Goal: Book appointment/travel/reservation

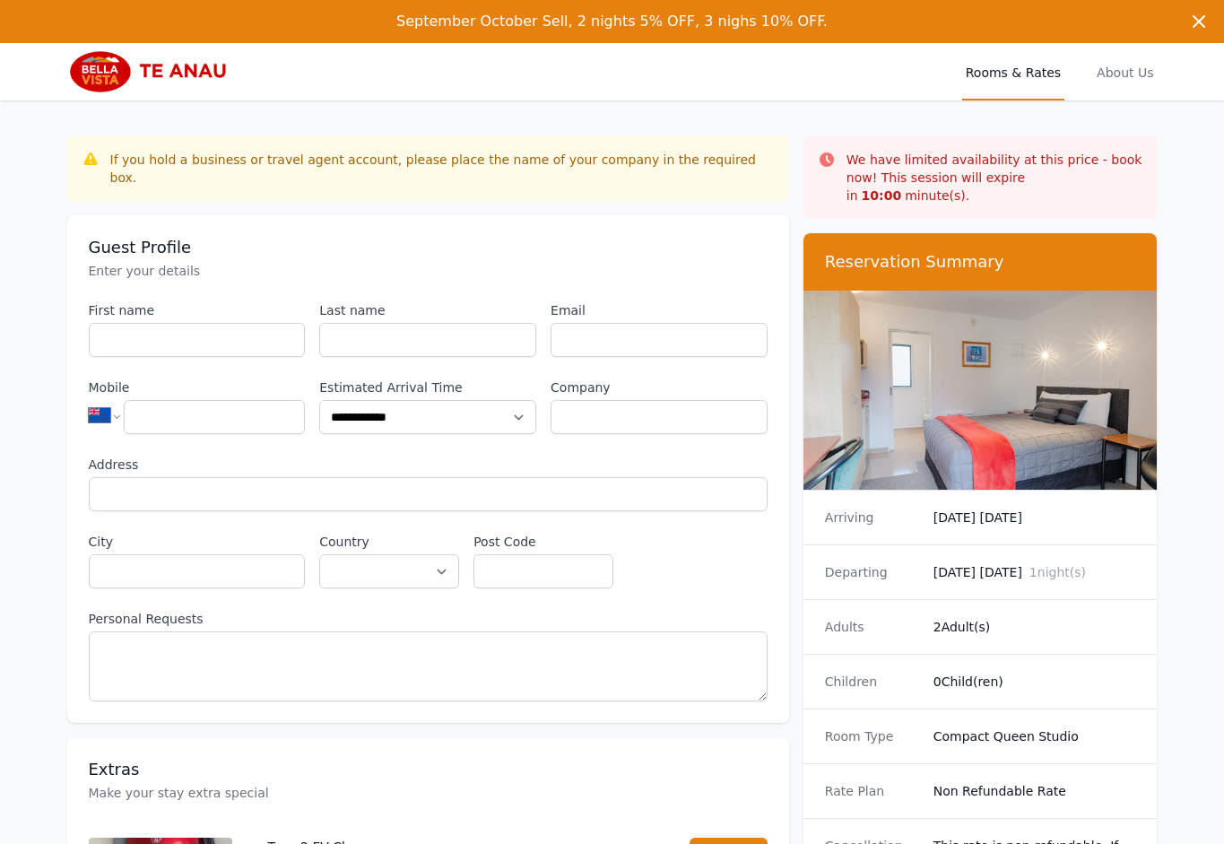
select select "**"
click at [397, 326] on input "Last name" at bounding box center [427, 340] width 217 height 34
click at [601, 323] on input "Email" at bounding box center [659, 340] width 217 height 34
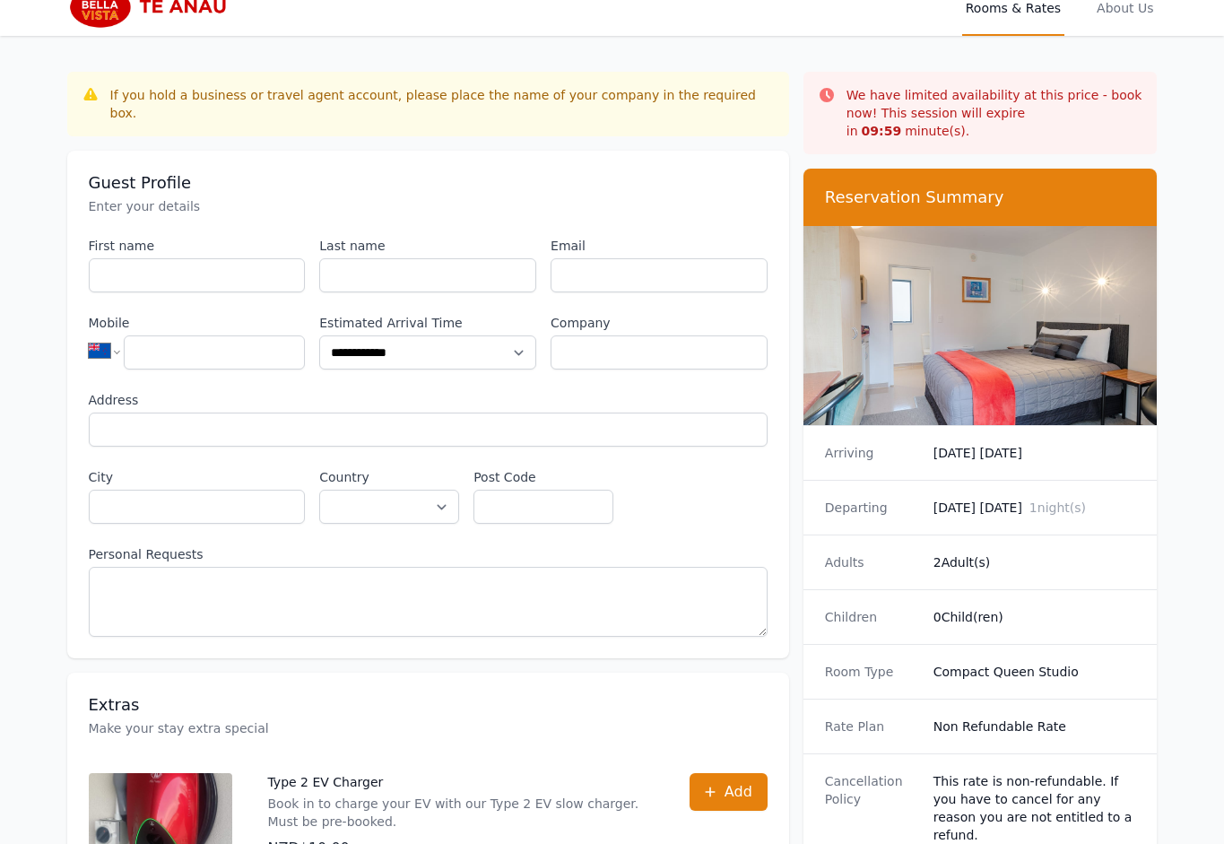
drag, startPoint x: 969, startPoint y: 475, endPoint x: 979, endPoint y: 504, distance: 30.4
click at [970, 480] on div "Departing [DATE] [DATE] 1 night(s)" at bounding box center [981, 507] width 354 height 55
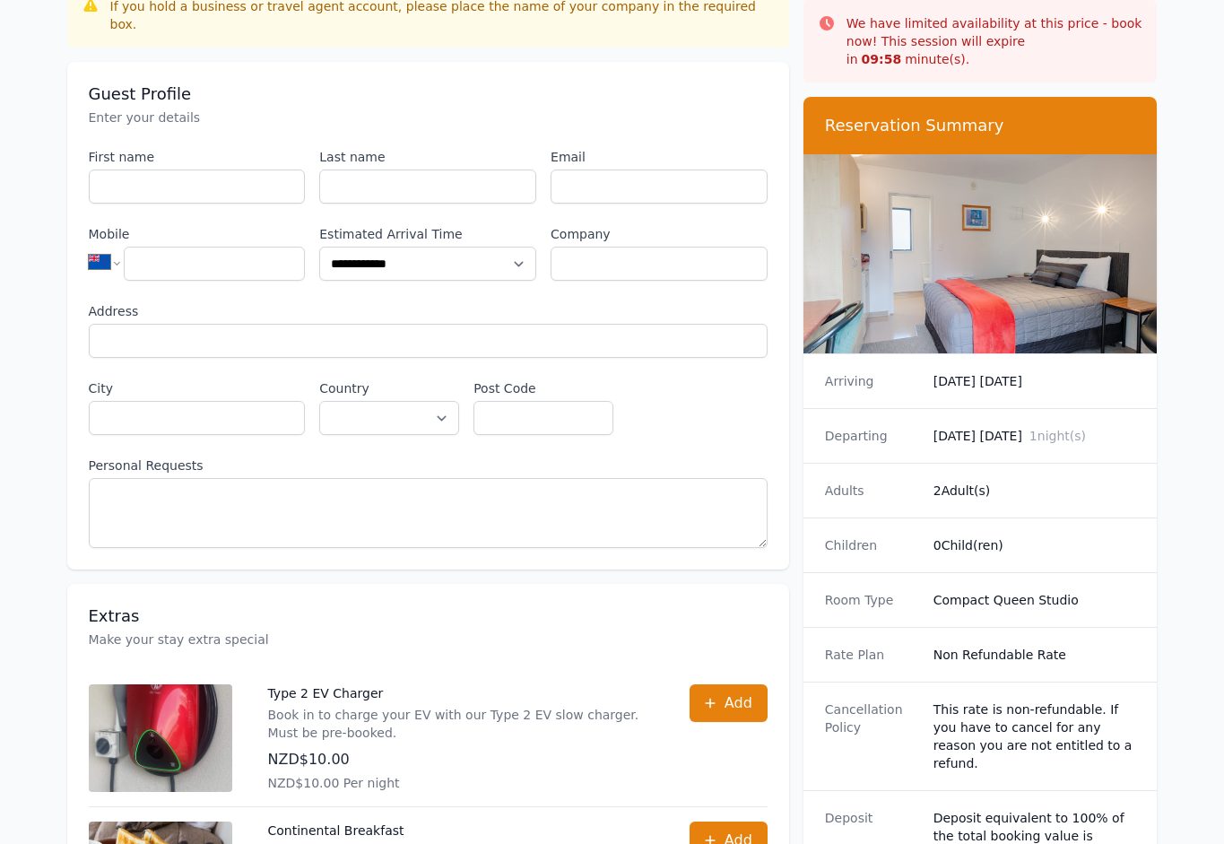
click at [980, 548] on div "Children 0 Child(ren)" at bounding box center [981, 545] width 354 height 55
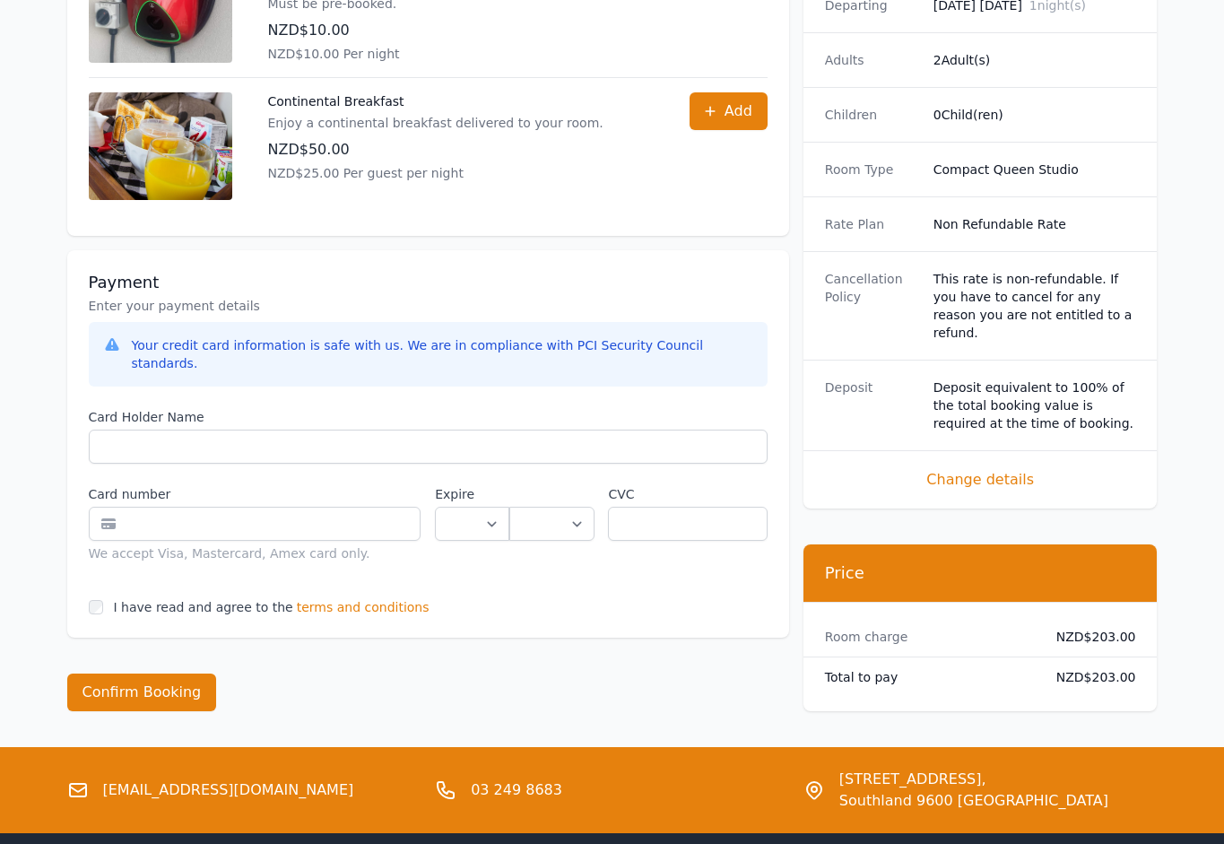
scroll to position [895, 0]
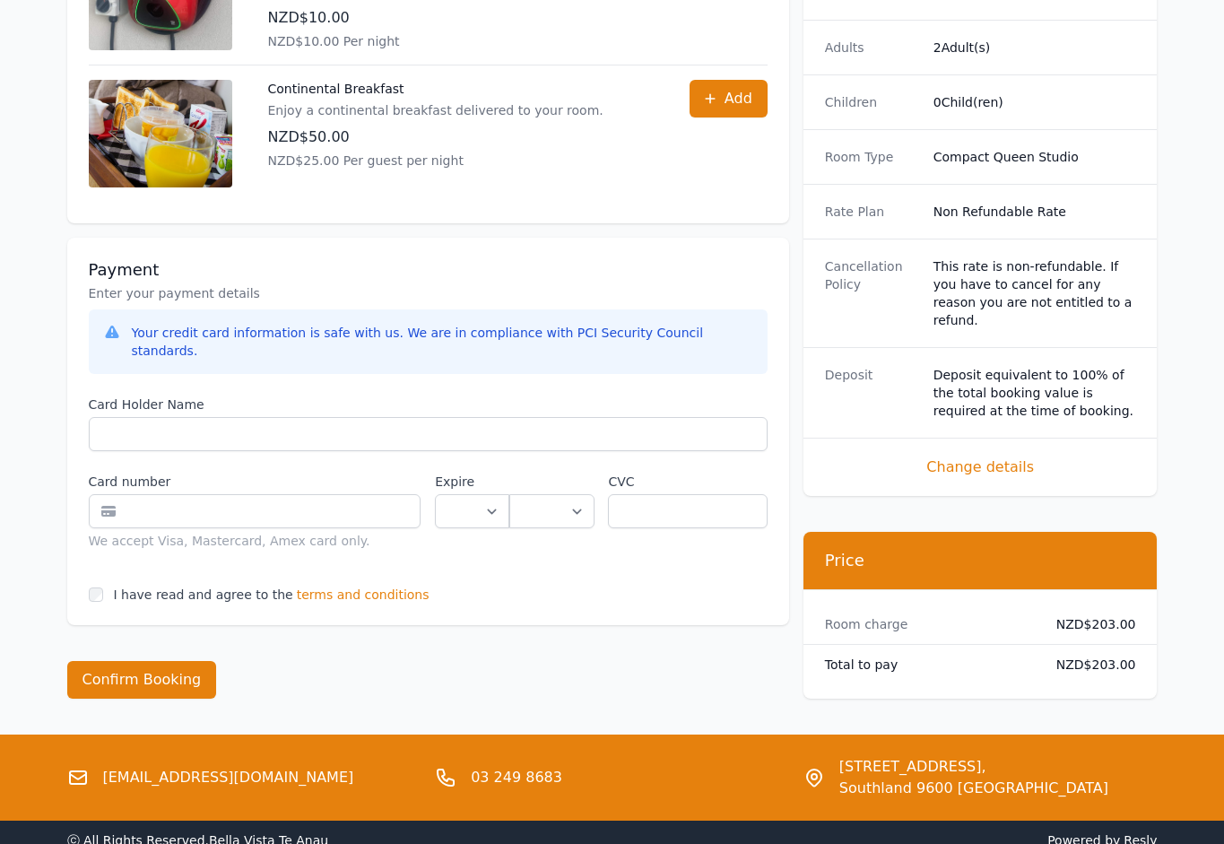
click at [1014, 646] on div "Total to pay NZD$203.00" at bounding box center [981, 664] width 354 height 39
click at [330, 586] on span "terms and conditions" at bounding box center [363, 595] width 133 height 18
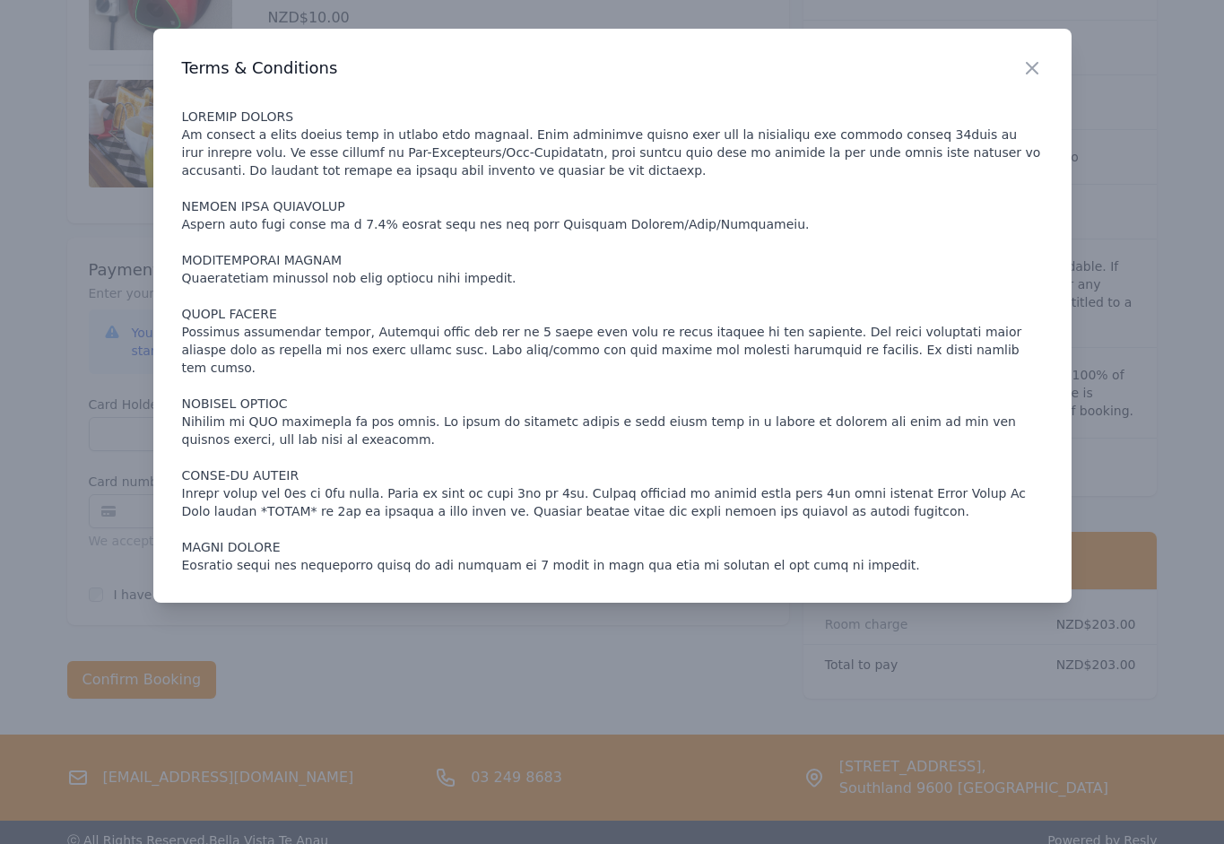
click at [65, 283] on div at bounding box center [612, 422] width 1224 height 844
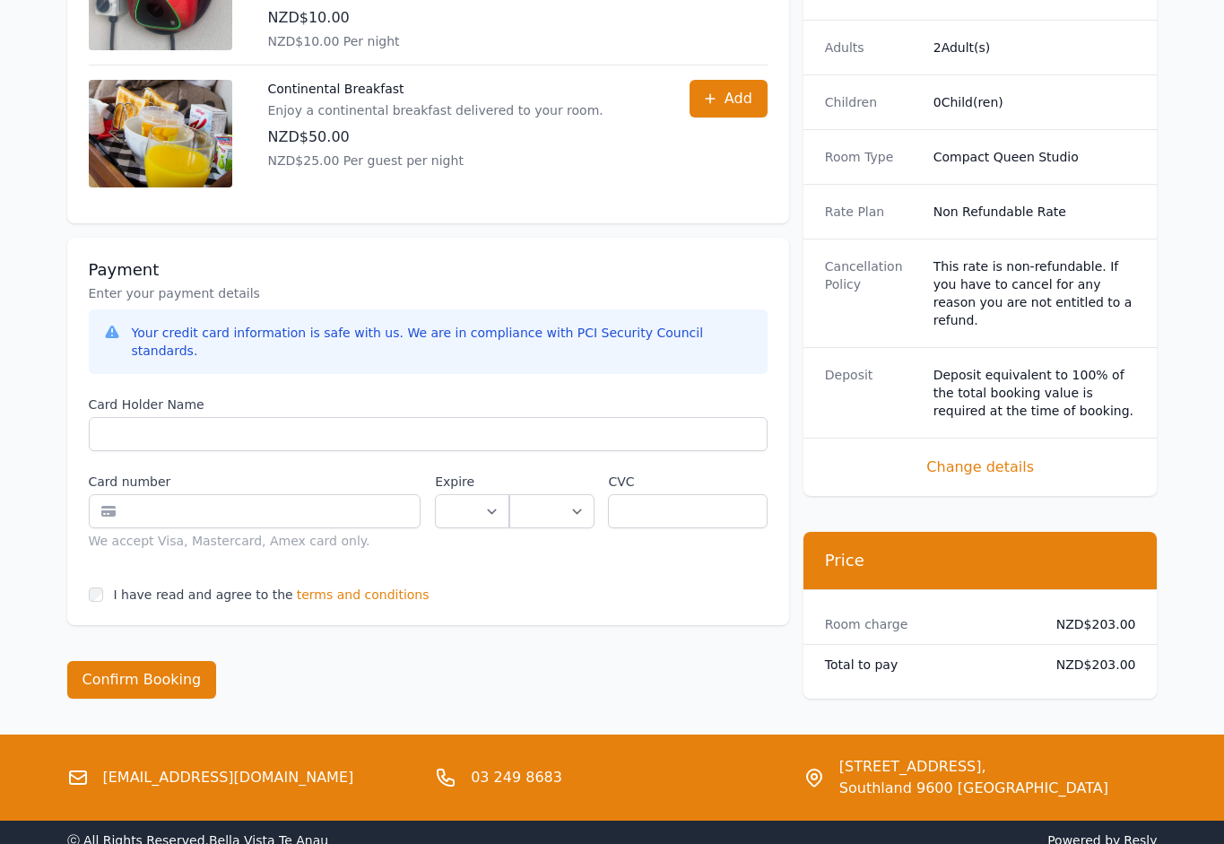
click at [991, 656] on dt "Total to pay" at bounding box center [926, 665] width 203 height 18
click at [1109, 656] on dd "NZD$203.00" at bounding box center [1089, 665] width 94 height 18
copy dd "203.00"
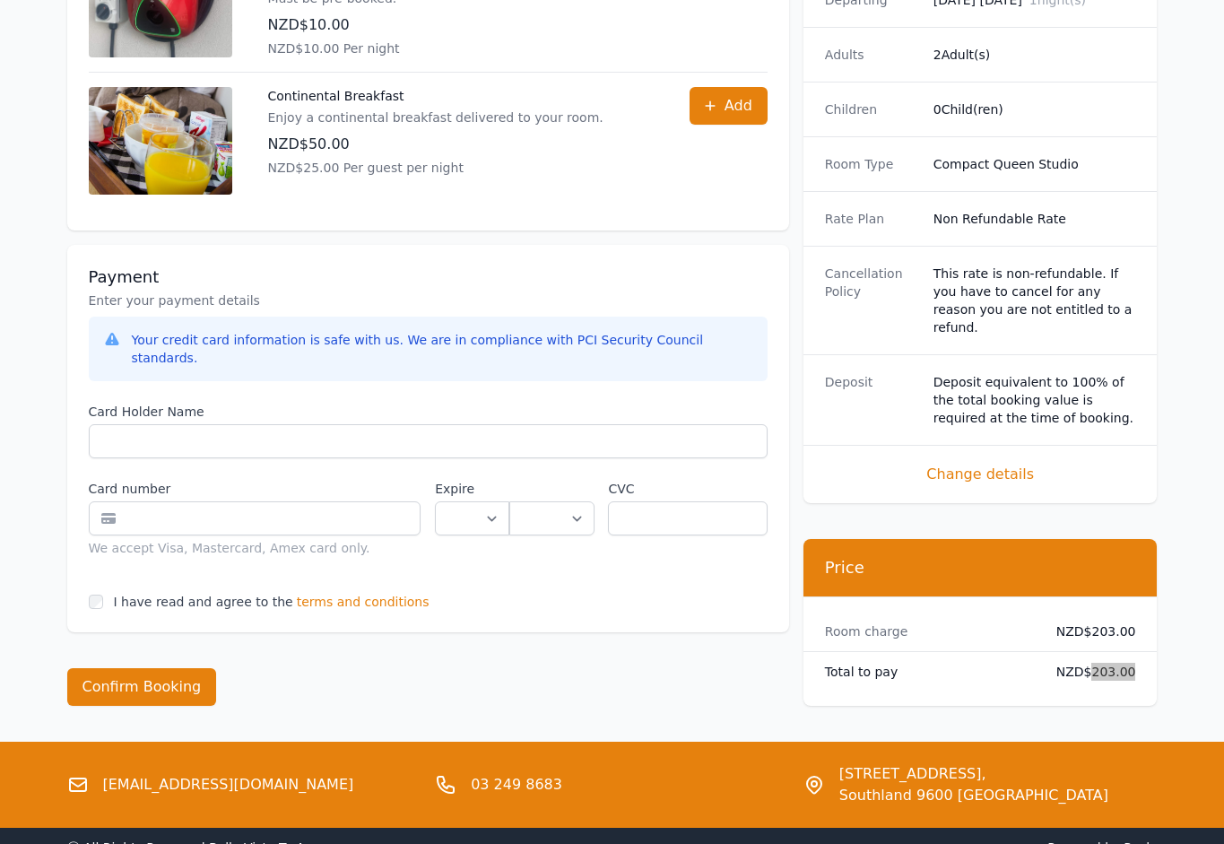
scroll to position [886, 0]
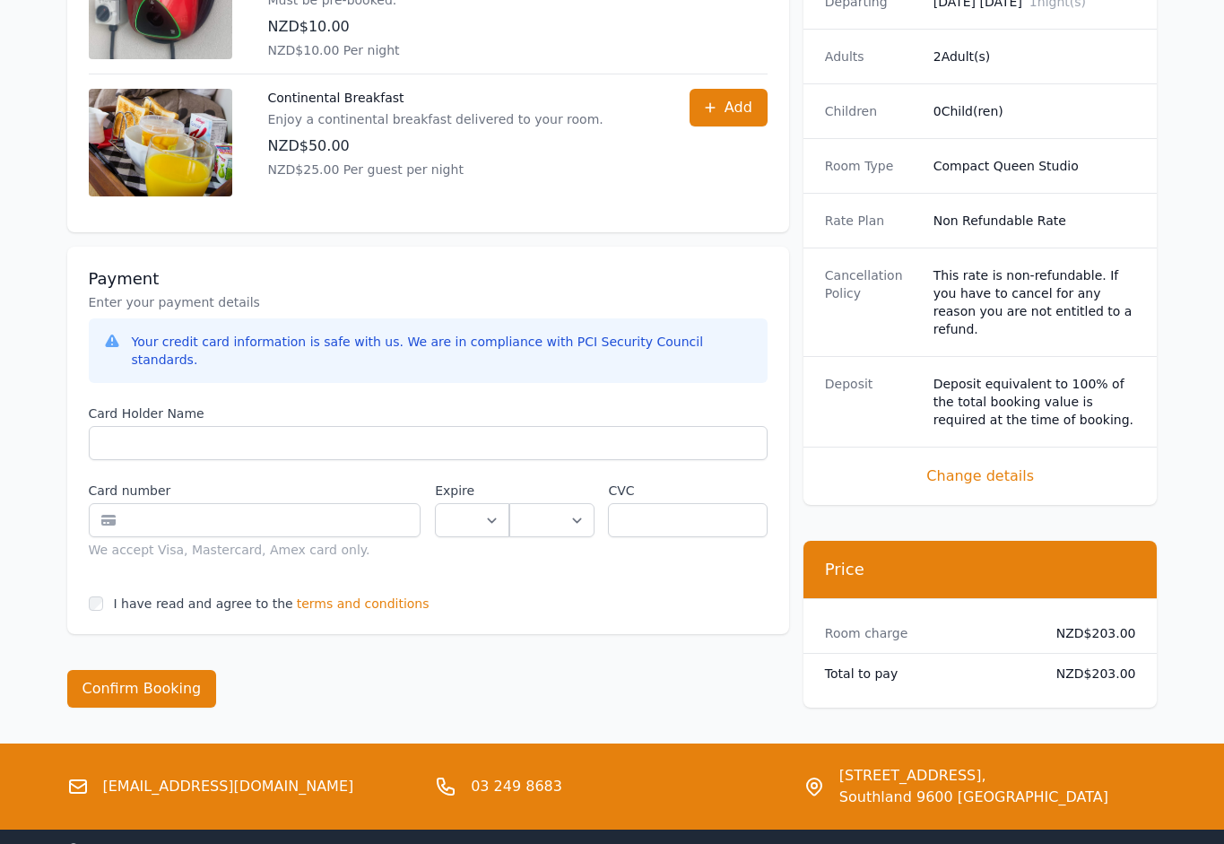
click at [319, 595] on span "terms and conditions" at bounding box center [363, 604] width 133 height 18
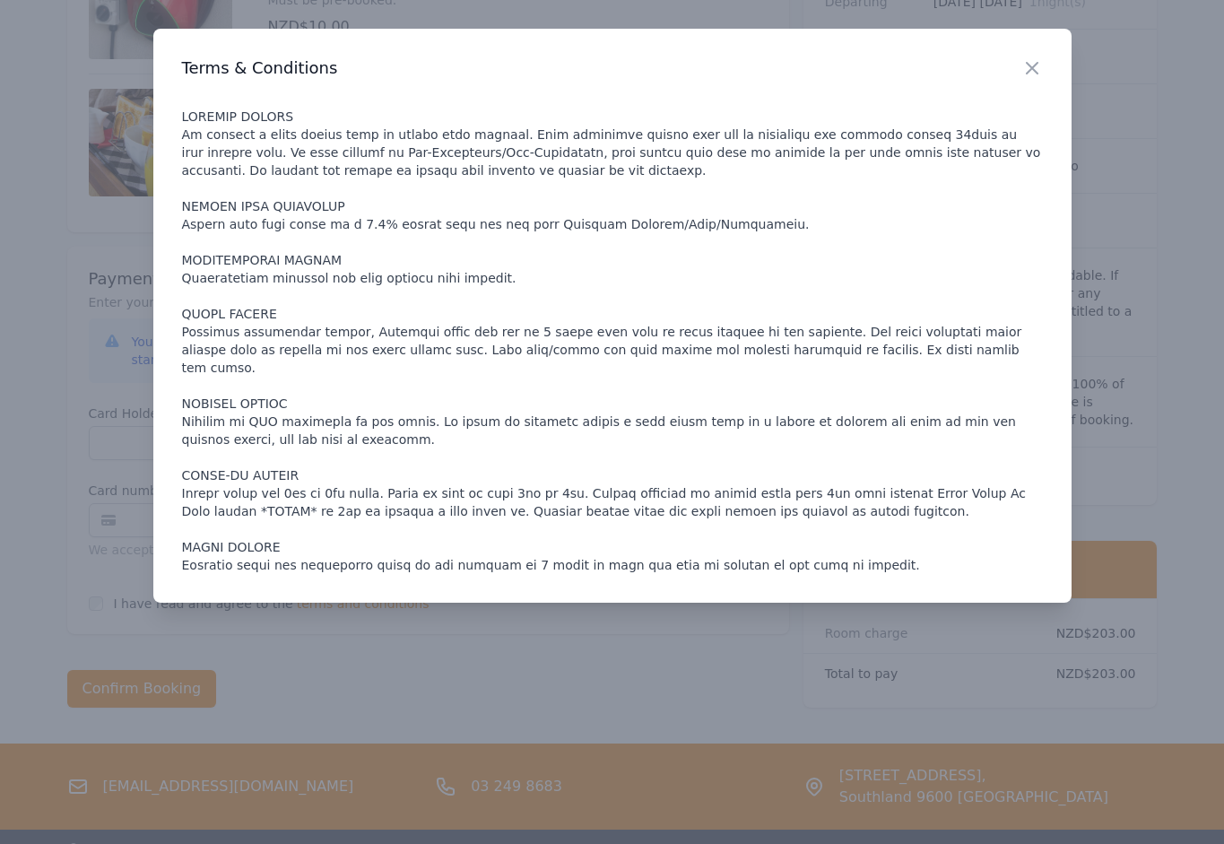
click at [384, 241] on p at bounding box center [612, 341] width 861 height 466
click at [520, 204] on p at bounding box center [612, 341] width 861 height 466
click at [111, 231] on div at bounding box center [612, 422] width 1224 height 844
